Goal: Communication & Community: Participate in discussion

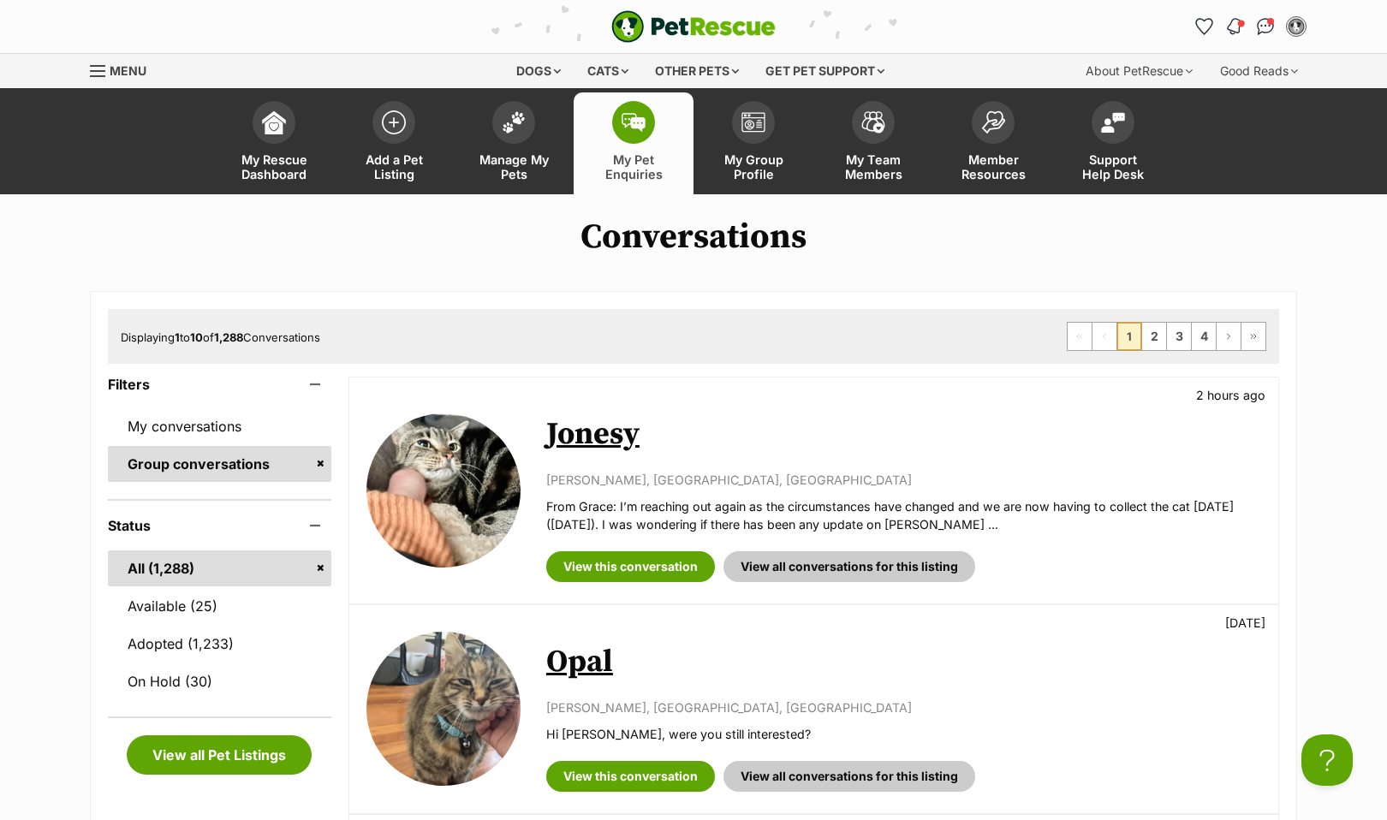
click at [1231, 20] on img "Notifications" at bounding box center [1234, 26] width 19 height 21
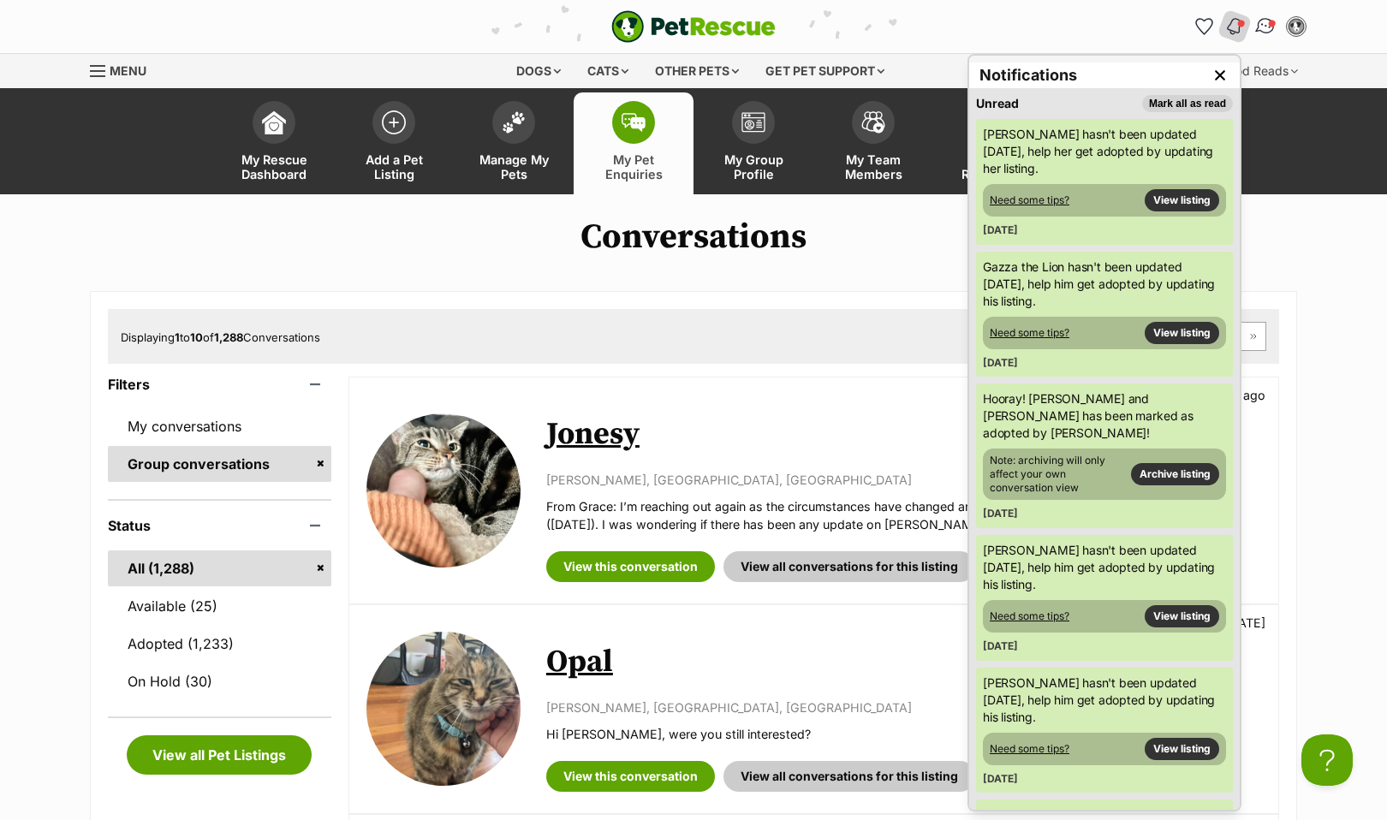
click at [1269, 29] on img "Conversations" at bounding box center [1265, 26] width 23 height 22
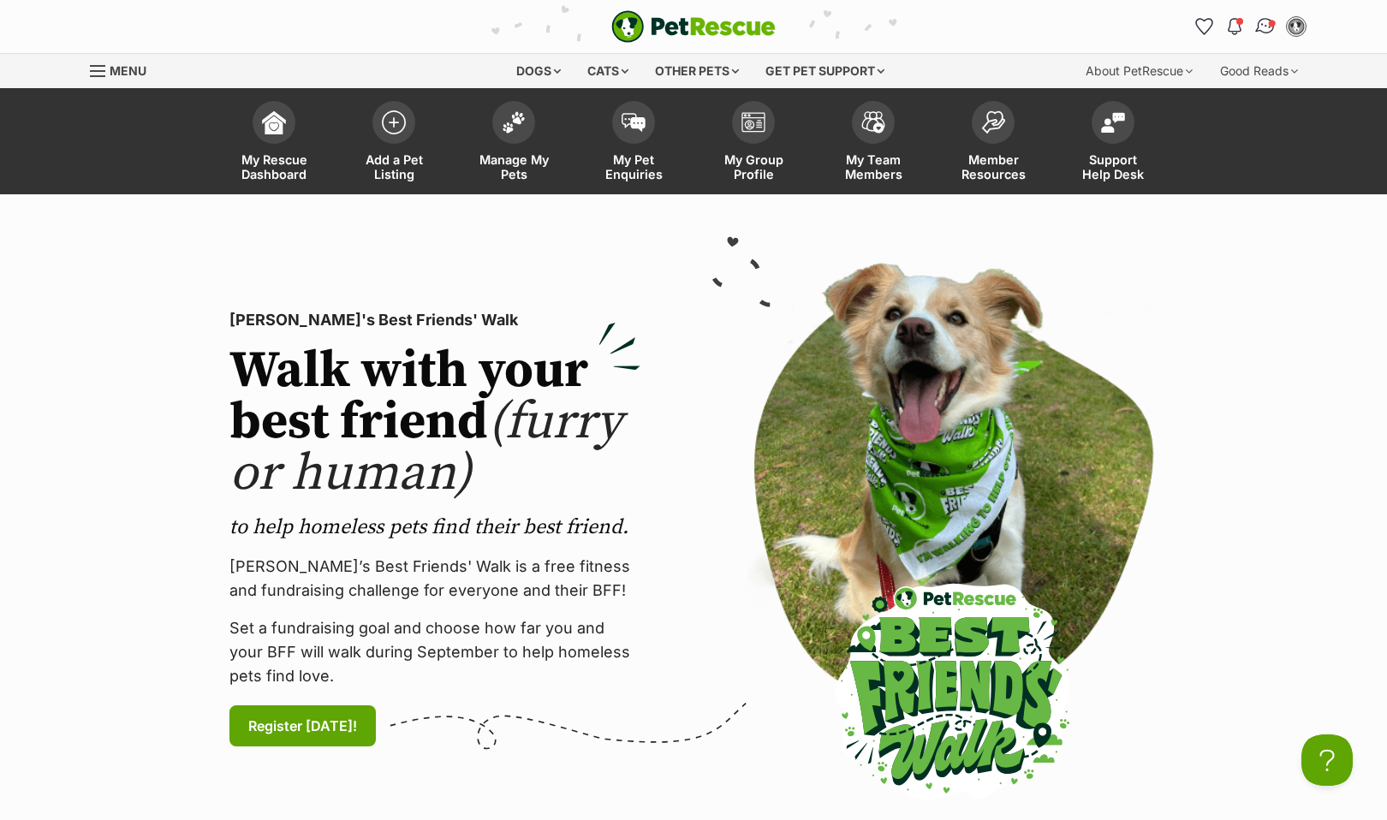
click at [1265, 27] on img "Conversations" at bounding box center [1265, 26] width 23 height 22
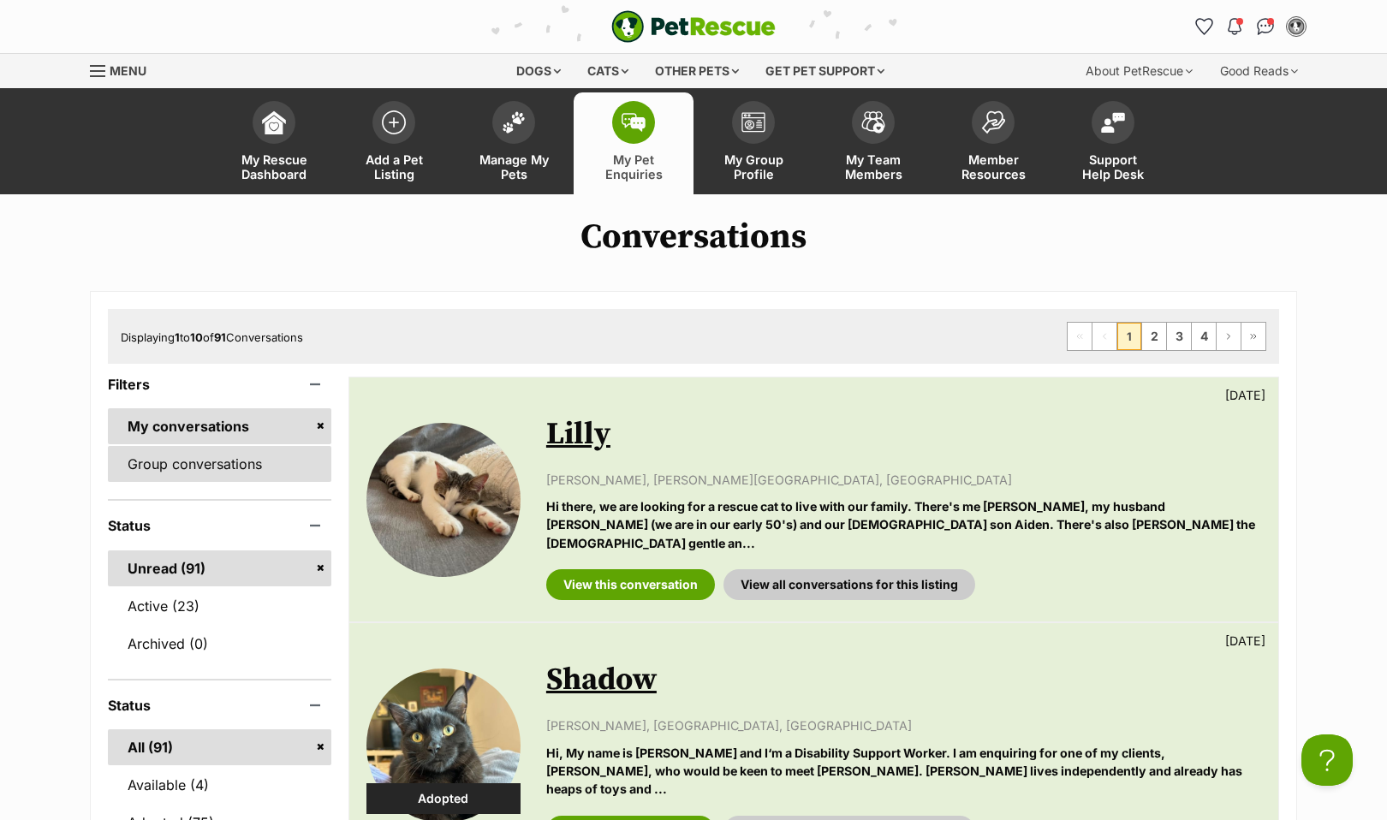
click at [194, 468] on link "Group conversations" at bounding box center [219, 464] width 223 height 36
